Goal: Use online tool/utility

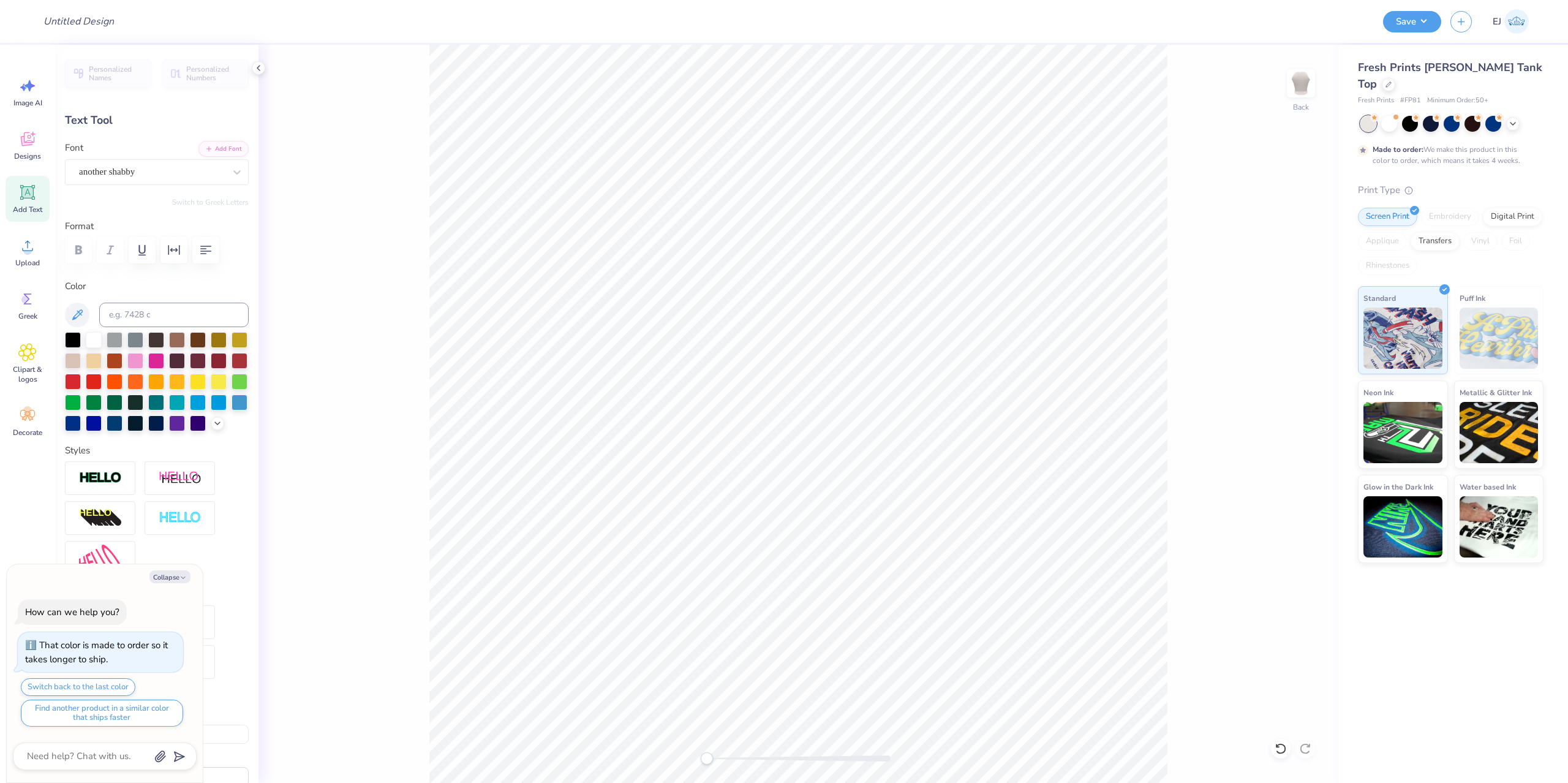
scroll to position [0, 3]
type textarea "x"
type textarea "s"
type textarea "x"
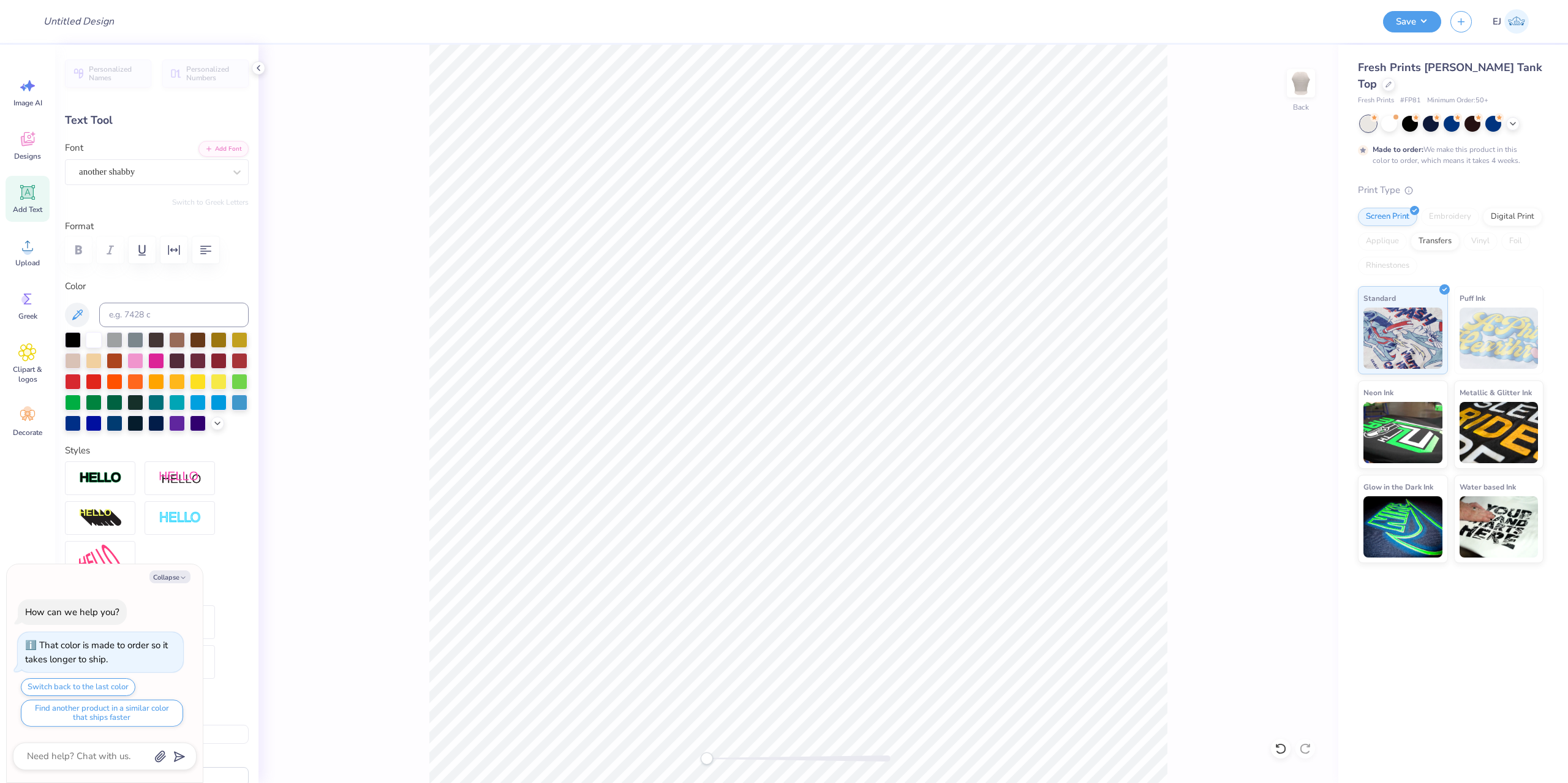
type textarea "sis"
type textarea "x"
type textarea "siste"
type textarea "x"
type textarea "sister"
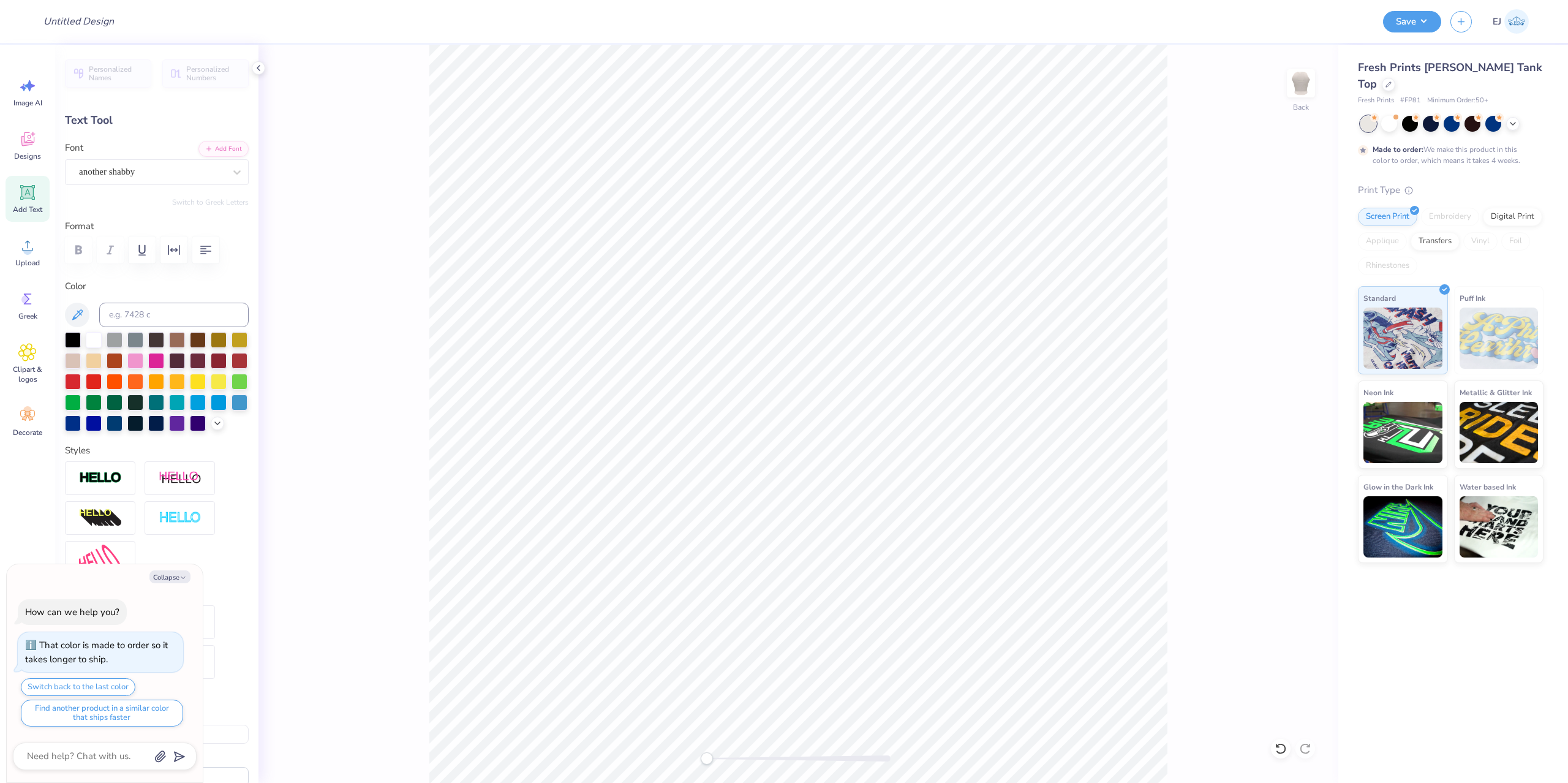
type textarea "x"
type textarea "sisterh"
type textarea "x"
type textarea "sisterho"
type textarea "x"
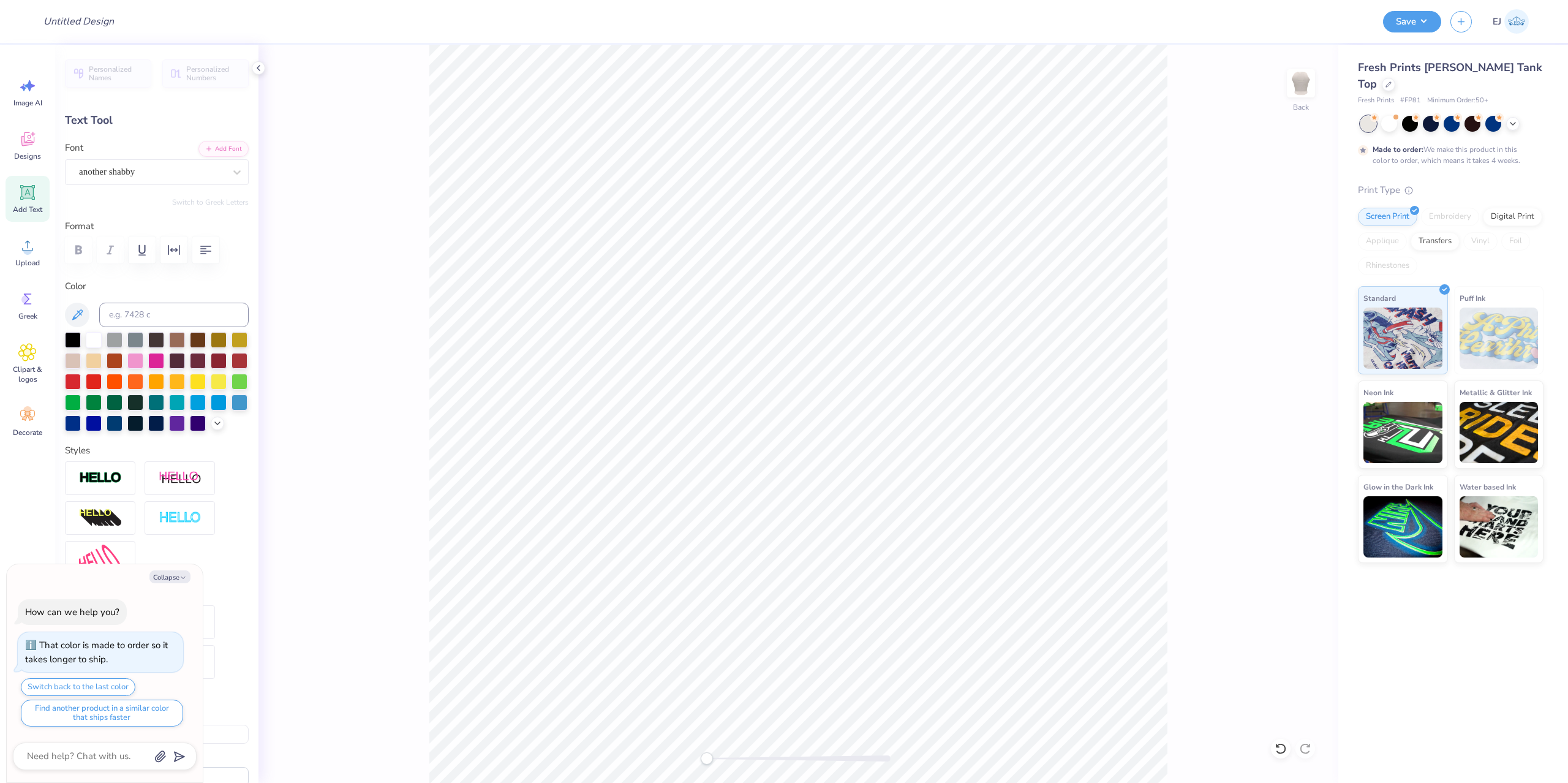
type textarea "sisterhoo"
type textarea "x"
type textarea "sisterhood"
type textarea "x"
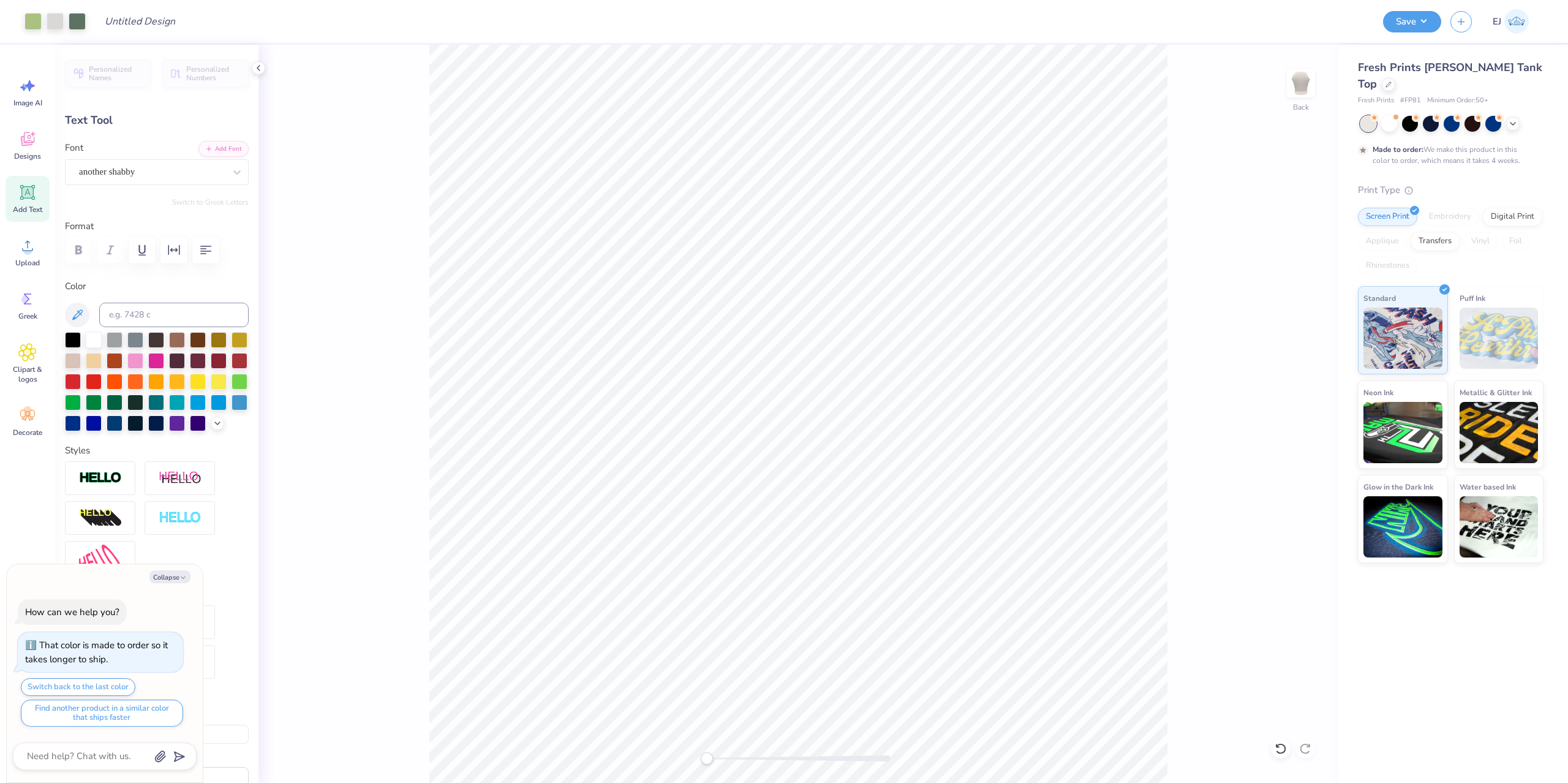
type input "6.50"
type input "2.04"
type input "3.30"
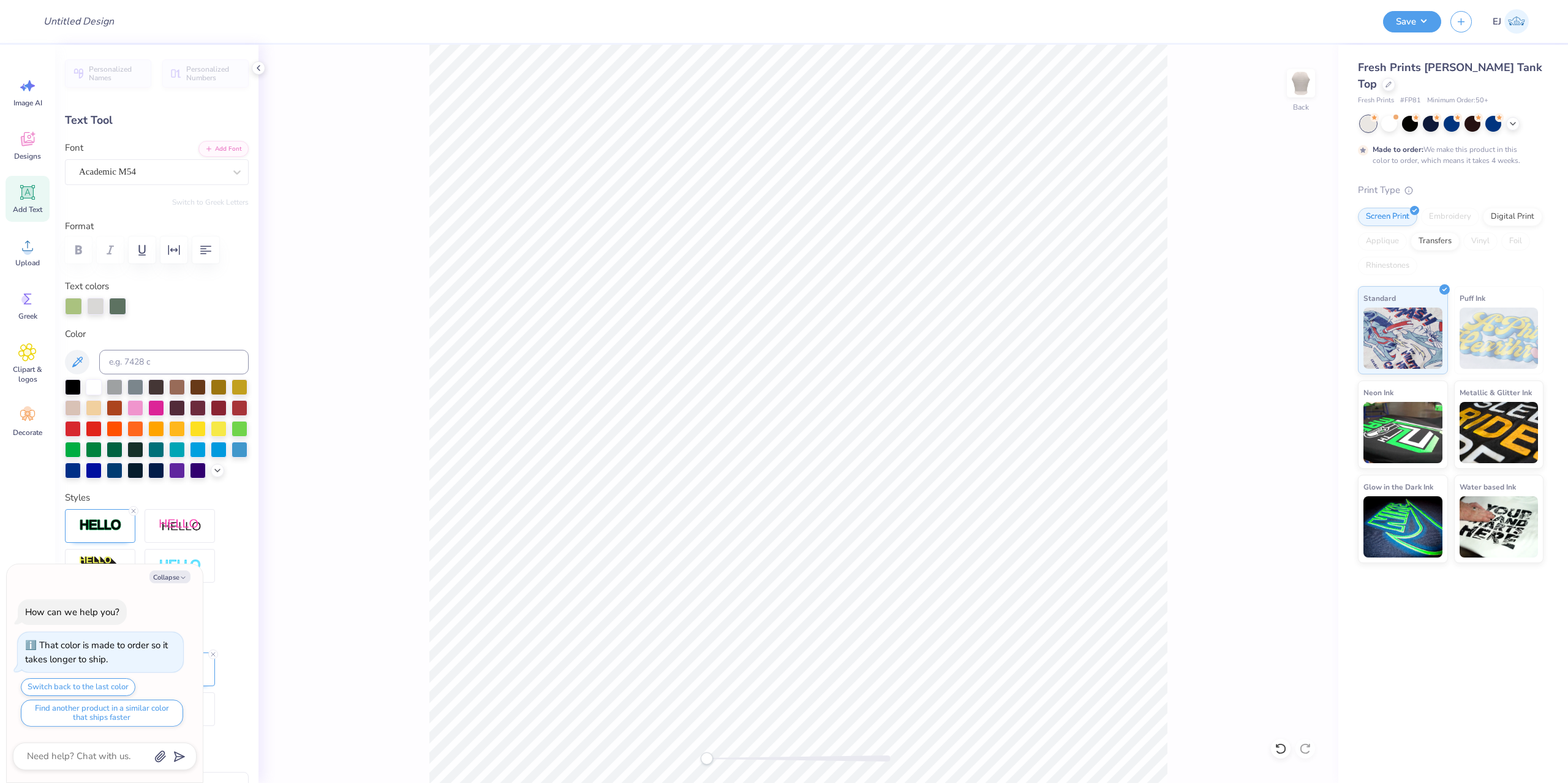
scroll to position [0, 1]
type textarea "x"
type textarea "AL"
type textarea "x"
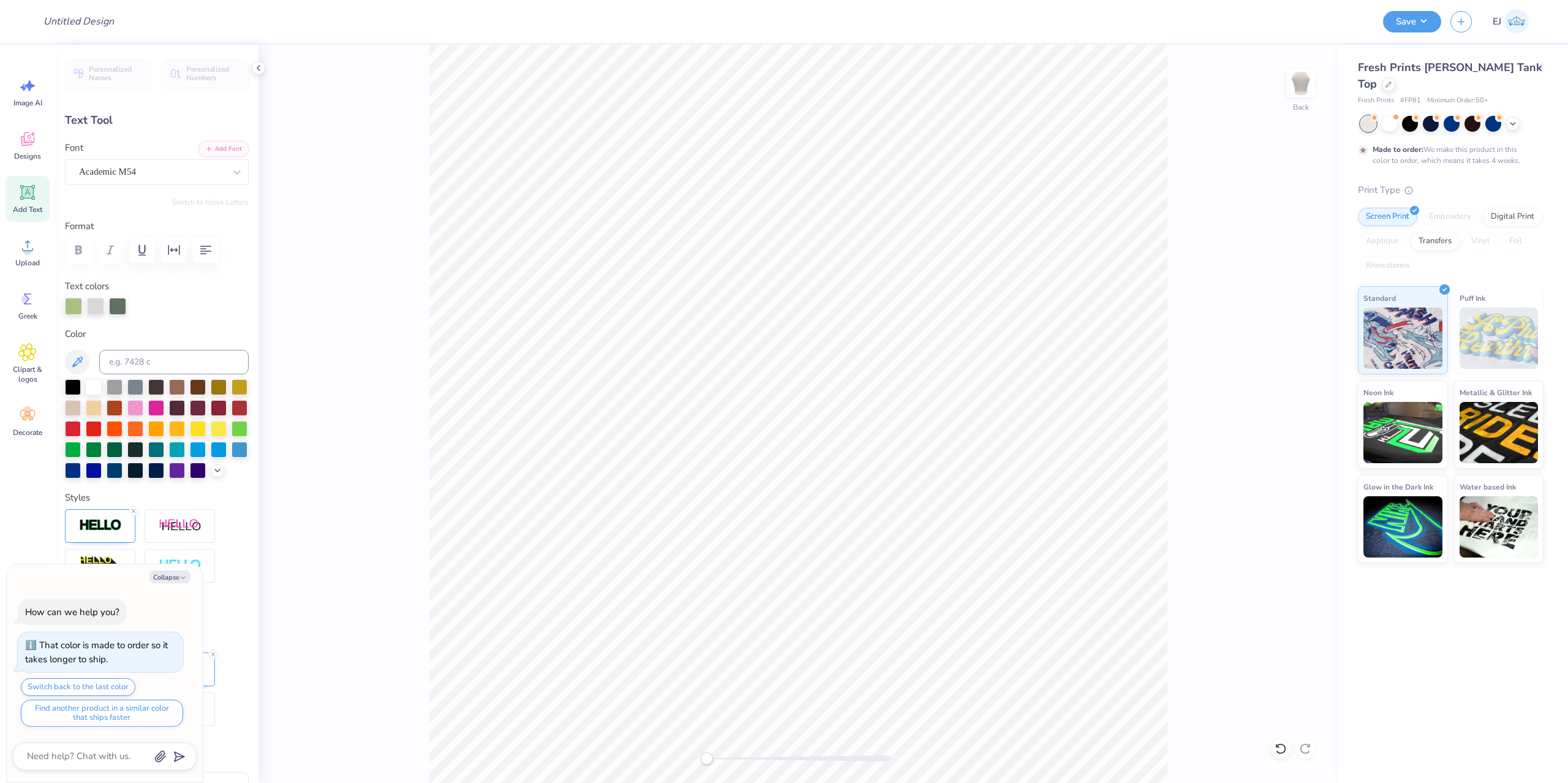
type textarea "ALP"
type textarea "x"
type textarea "ALPHA"
type textarea "x"
type textarea "ALPHA"
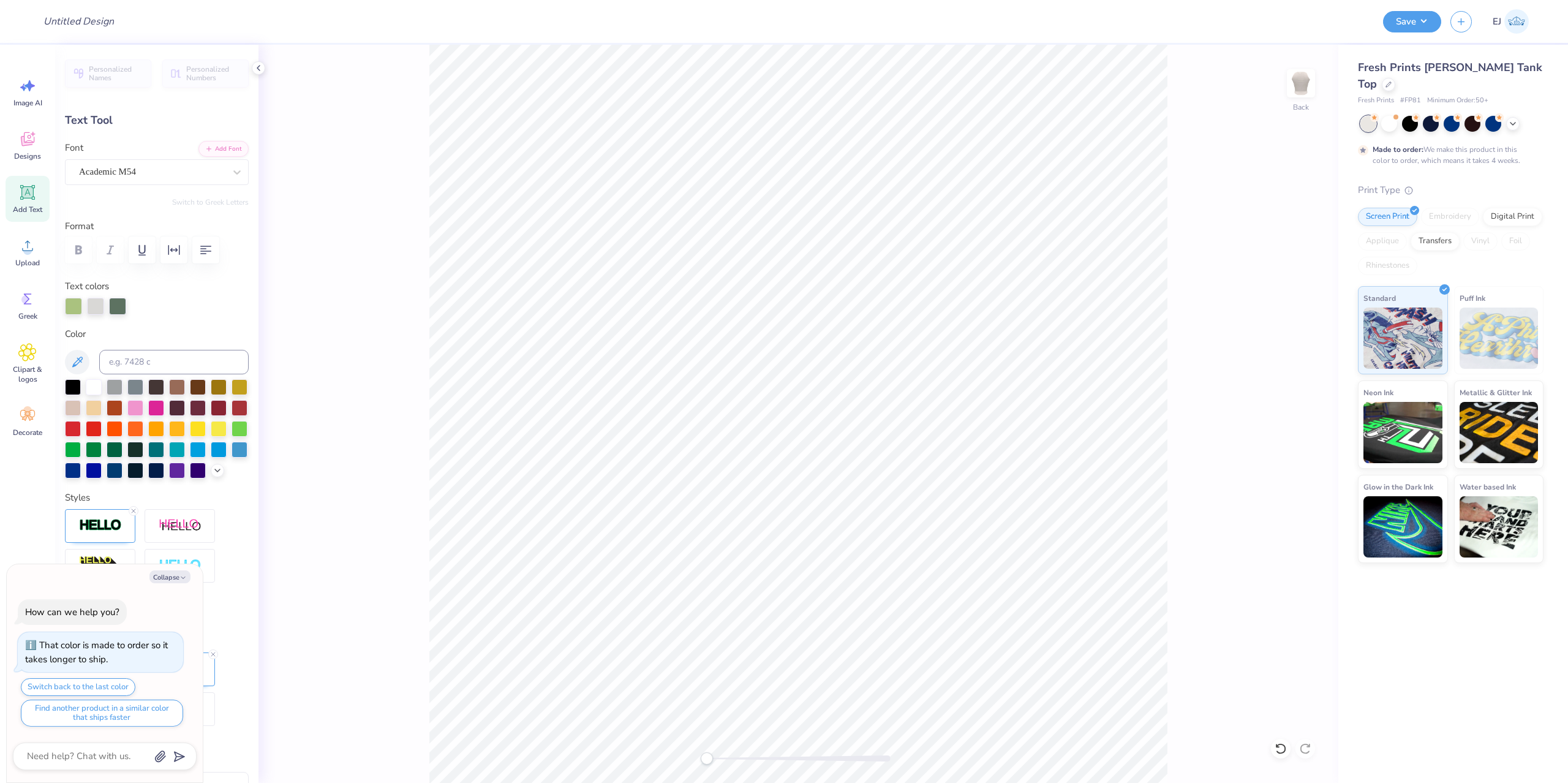
type textarea "x"
type textarea "ALPHA XI"
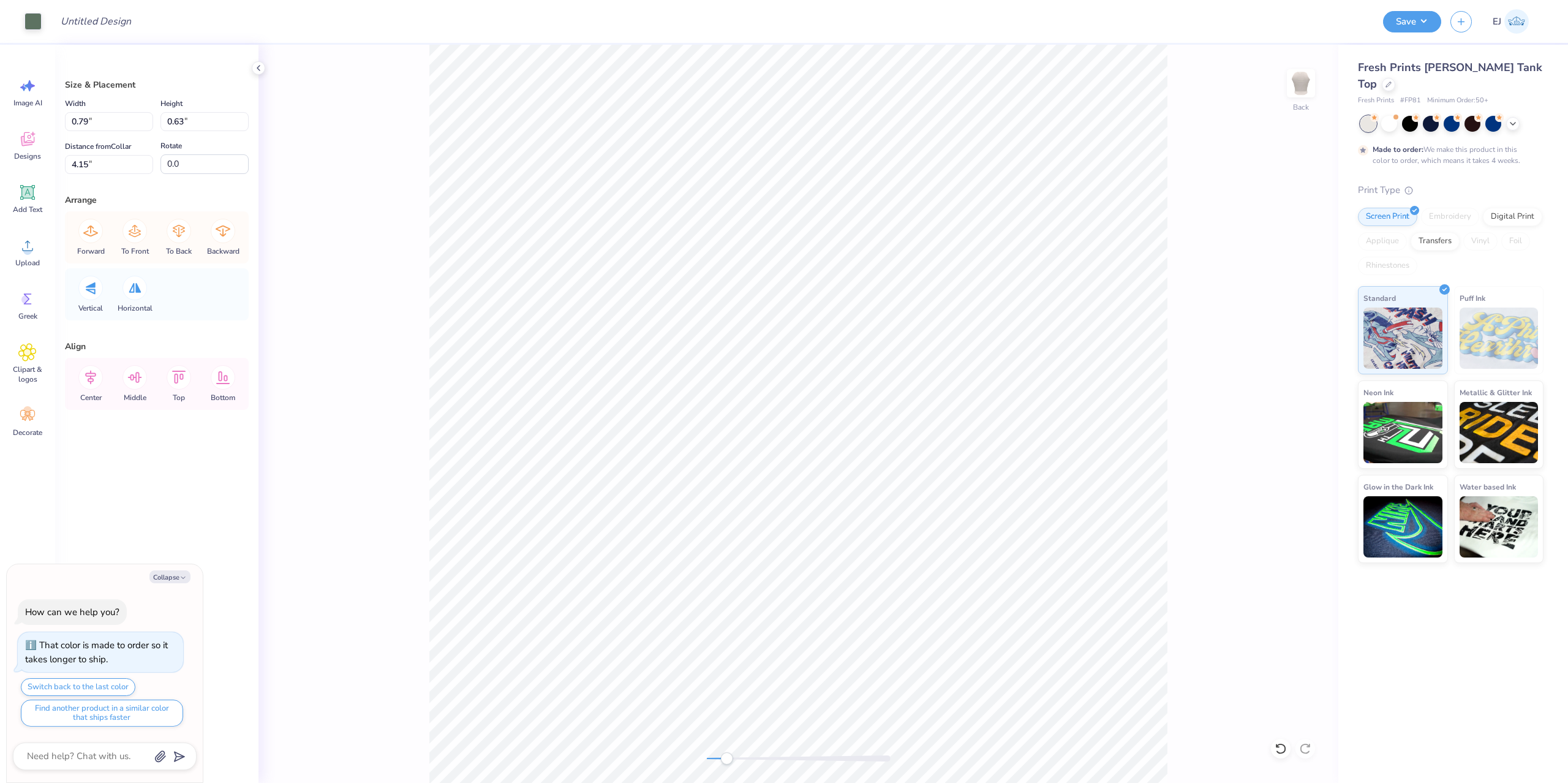
drag, startPoint x: 716, startPoint y: 759, endPoint x: 727, endPoint y: 760, distance: 11.0
click at [727, 760] on div at bounding box center [799, 758] width 184 height 6
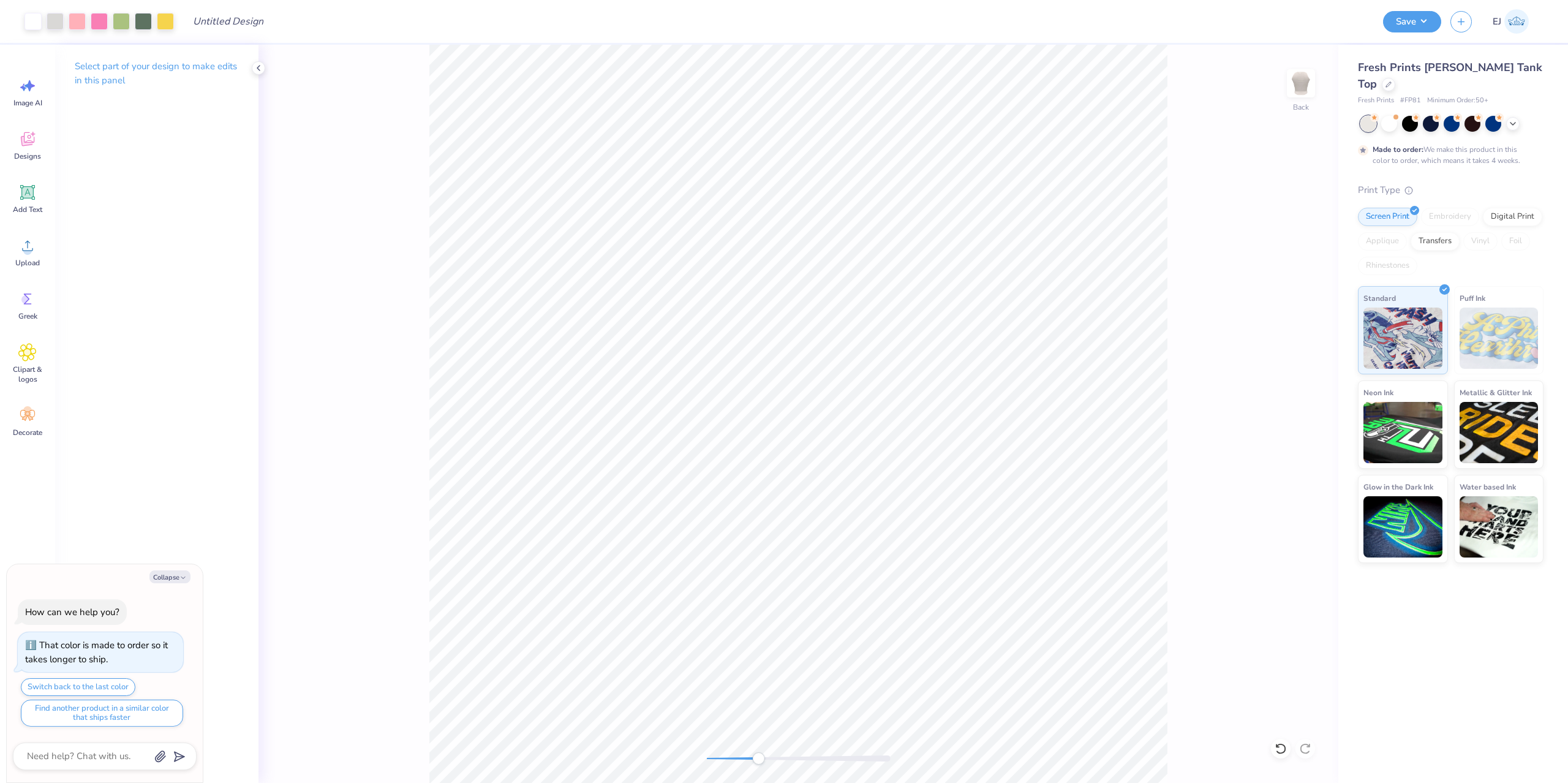
drag, startPoint x: 750, startPoint y: 754, endPoint x: 758, endPoint y: 753, distance: 8.1
click at [758, 753] on div at bounding box center [799, 759] width 184 height 12
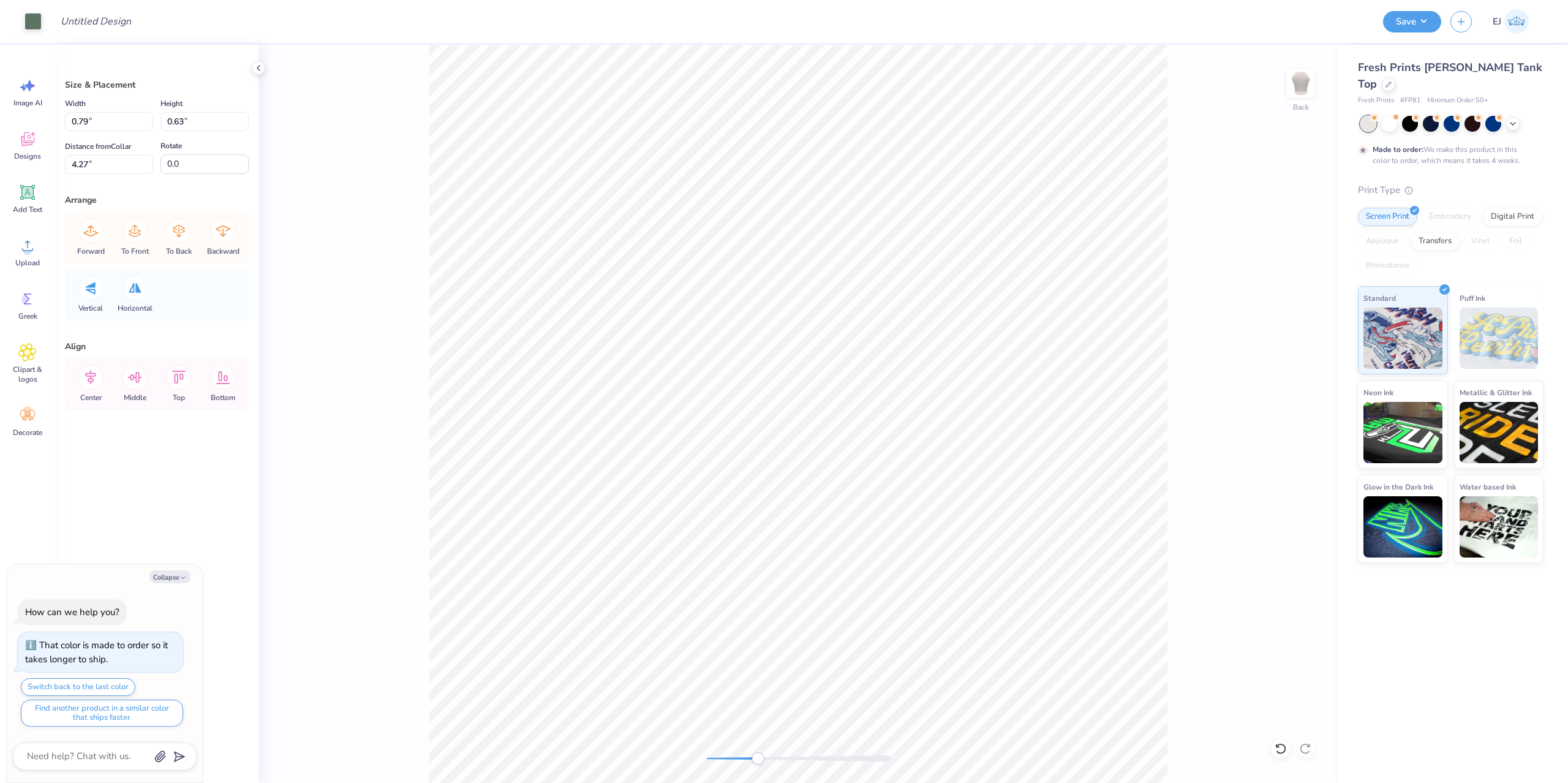
type textarea "x"
type input "0.61"
type input "0.50"
type input "4.37"
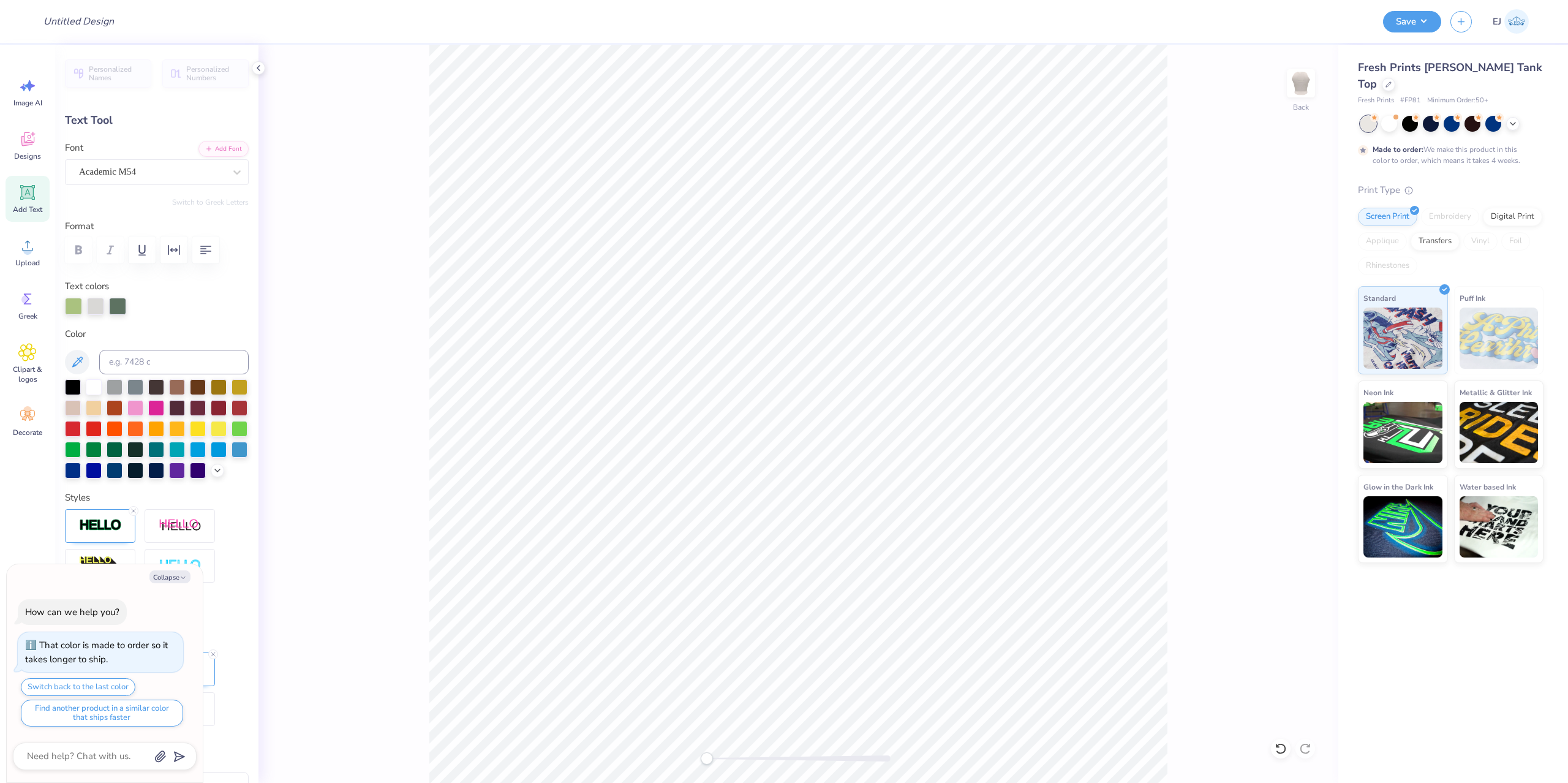
click at [693, 750] on div "Back" at bounding box center [799, 413] width 1080 height 738
drag, startPoint x: 758, startPoint y: 753, endPoint x: 882, endPoint y: 759, distance: 124.1
click at [879, 756] on div "Back" at bounding box center [799, 413] width 1080 height 738
click at [589, 732] on div "Back" at bounding box center [799, 413] width 1080 height 738
type textarea "x"
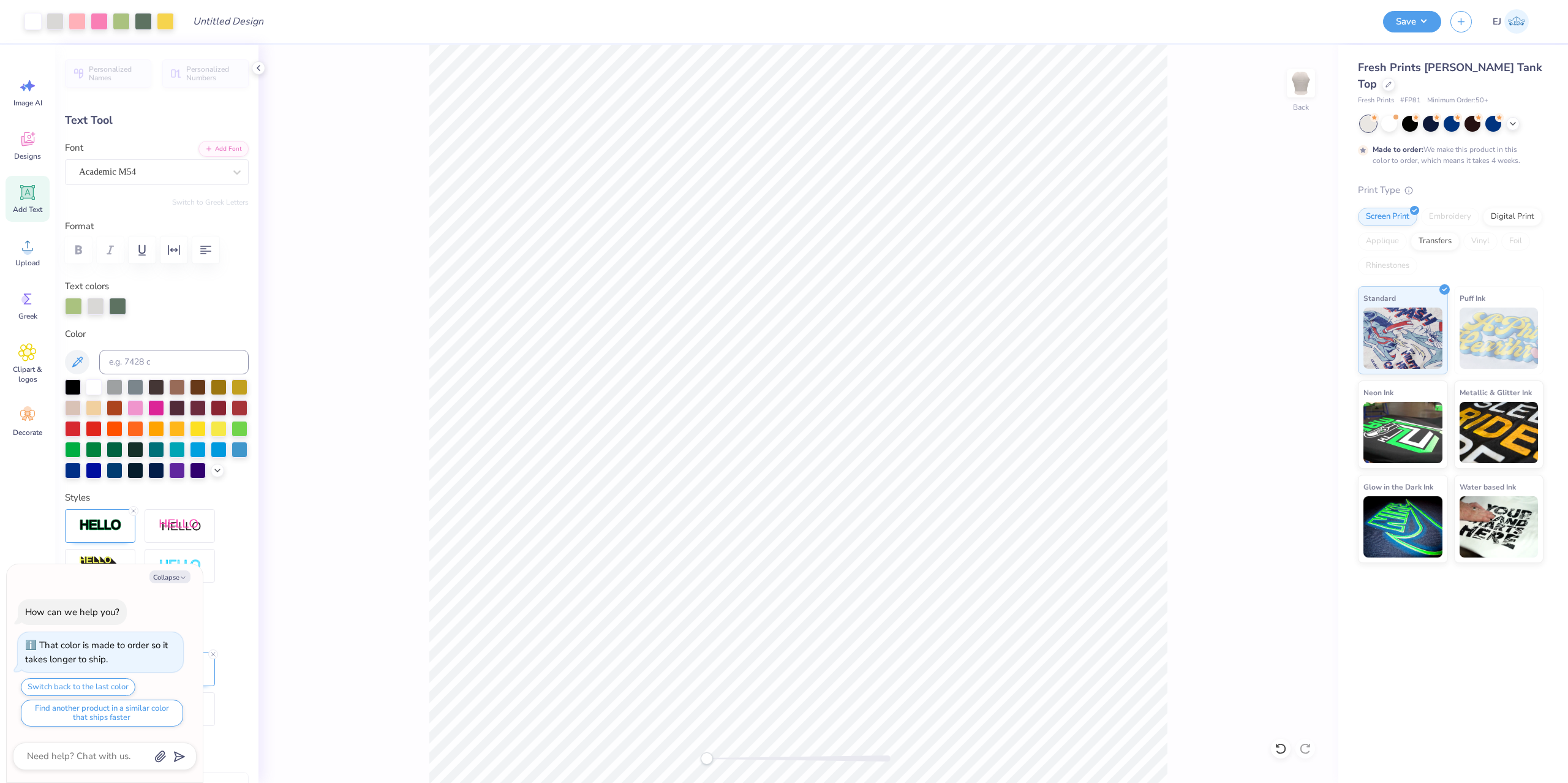
type input "3.65"
type input "0.28"
type input "3.01"
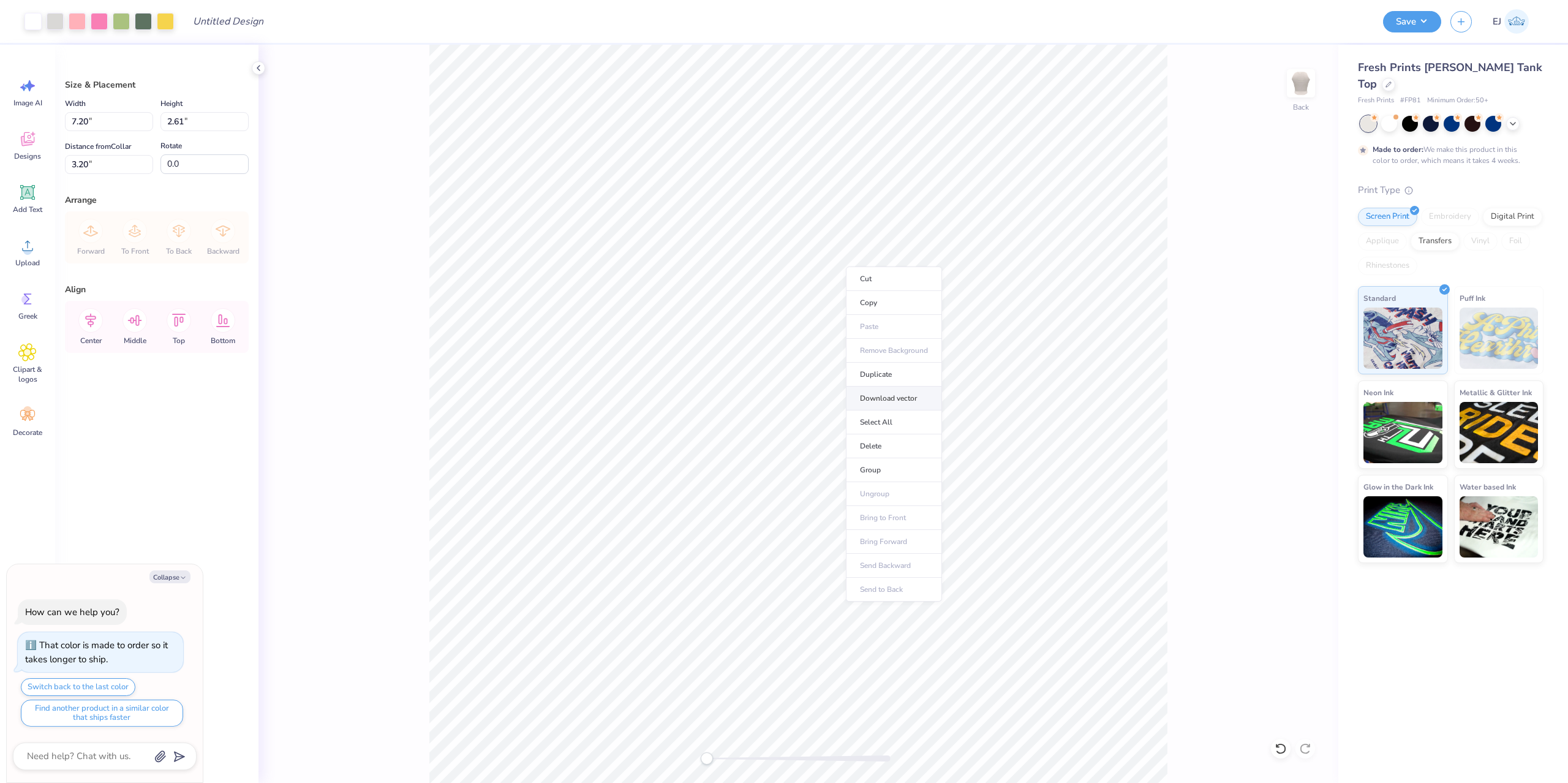
click at [905, 394] on li "Download vector" at bounding box center [894, 398] width 96 height 24
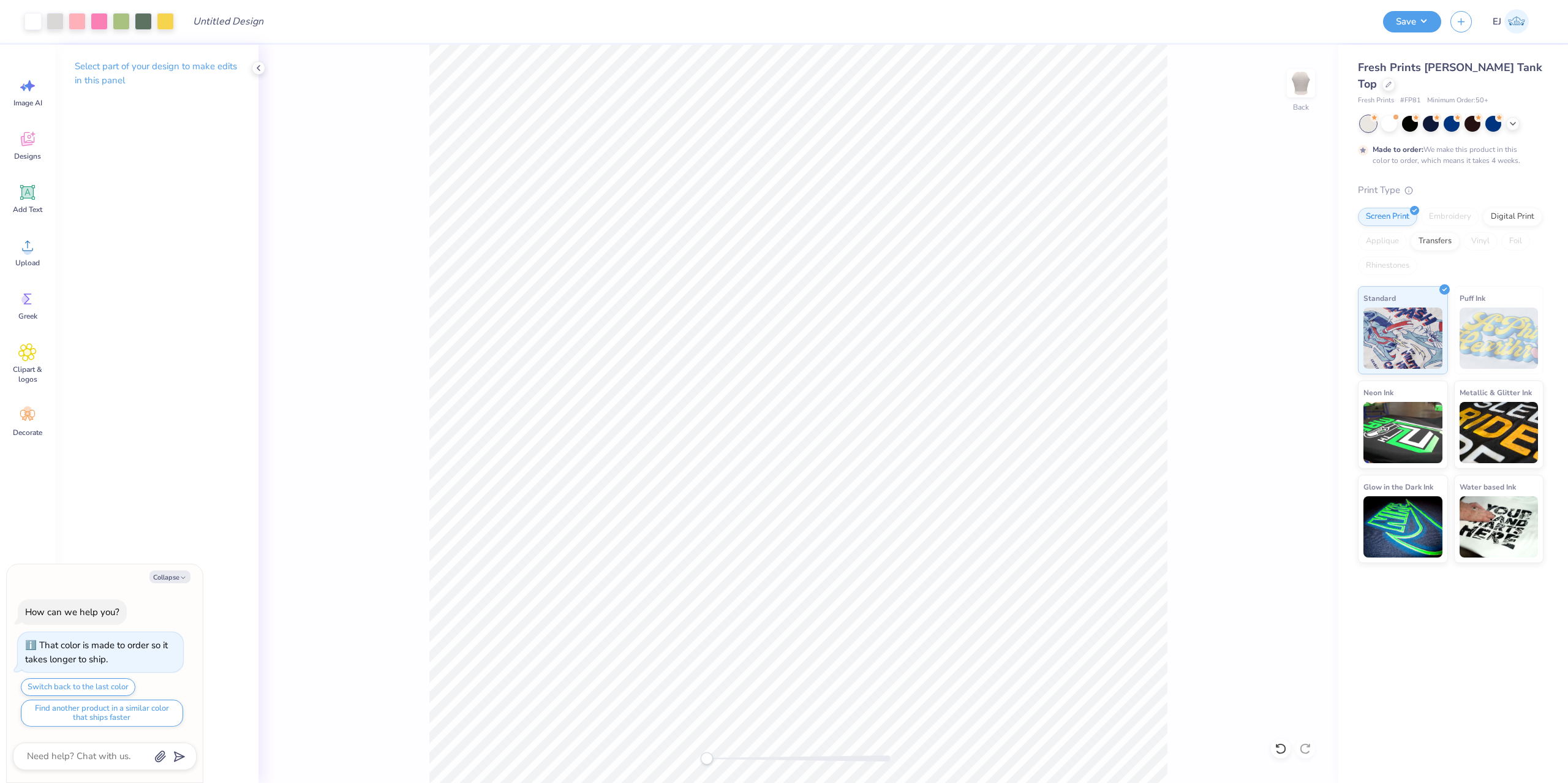
type textarea "x"
